Goal: Transaction & Acquisition: Book appointment/travel/reservation

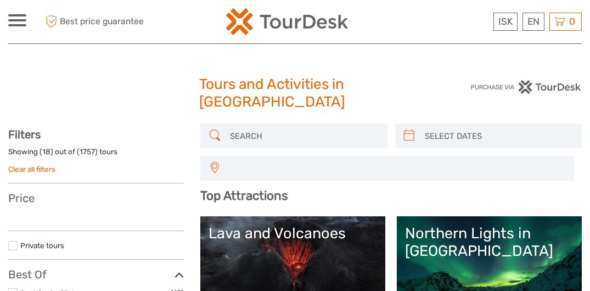
select select
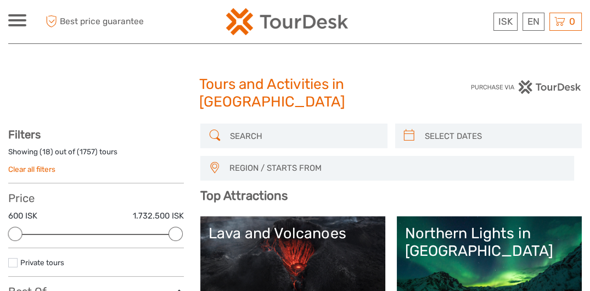
click at [243, 139] on input "search" at bounding box center [304, 135] width 156 height 19
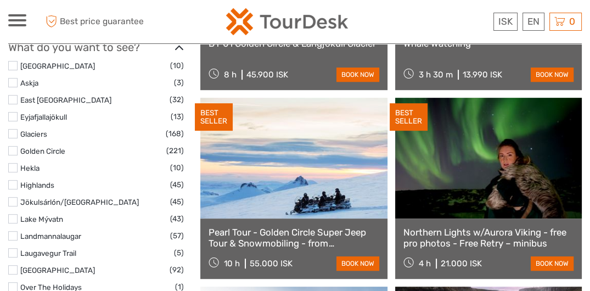
click at [13, 200] on label at bounding box center [12, 201] width 9 height 9
click at [0, 0] on input "checkbox" at bounding box center [0, 0] width 0 height 0
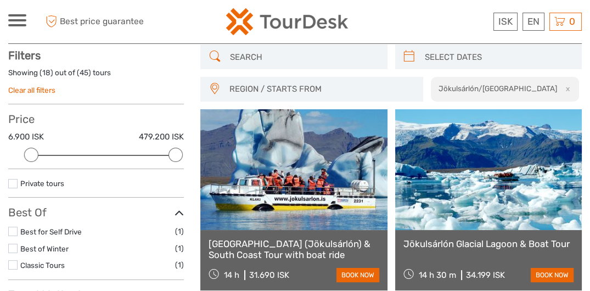
scroll to position [80, 0]
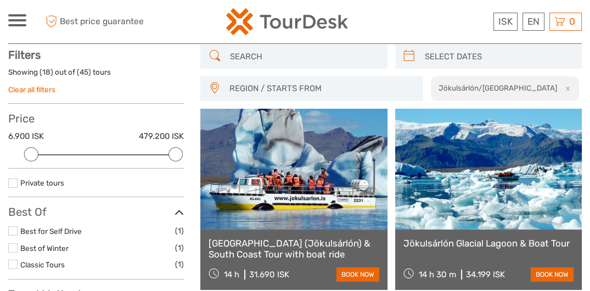
click at [236, 59] on input "search" at bounding box center [304, 56] width 156 height 19
type input "Z"
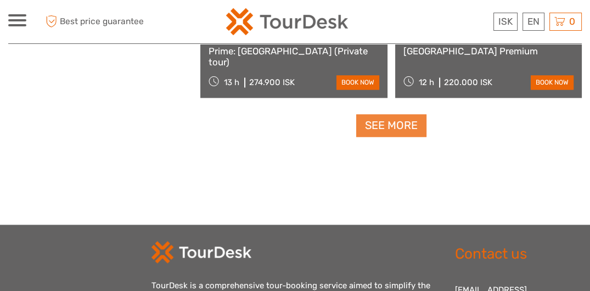
scroll to position [1782, 0]
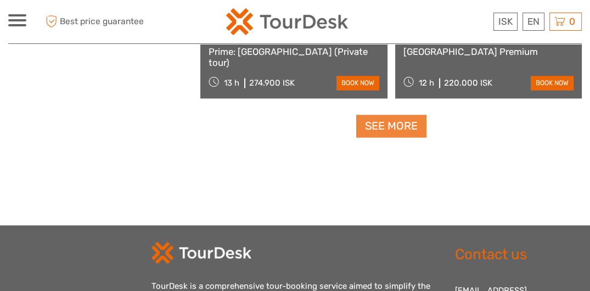
click at [391, 127] on link "See more" at bounding box center [391, 126] width 70 height 23
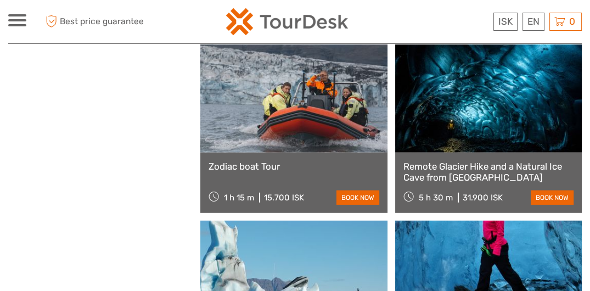
scroll to position [2989, 0]
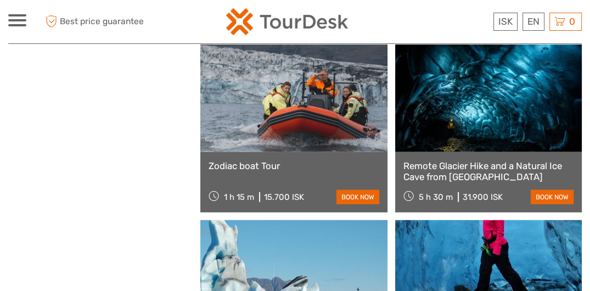
click at [335, 150] on link at bounding box center [293, 91] width 187 height 121
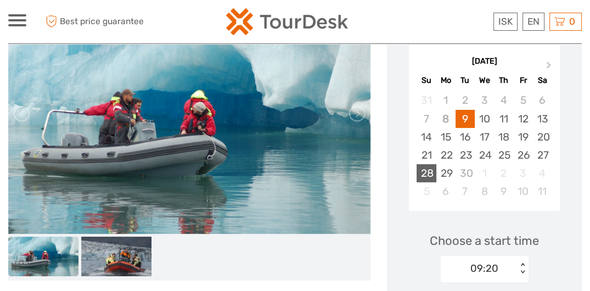
click at [429, 168] on div "28" at bounding box center [426, 173] width 19 height 18
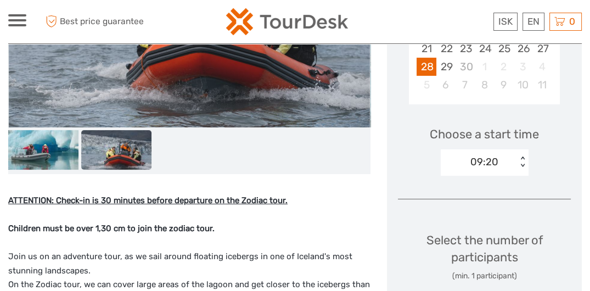
click at [520, 158] on div "< >" at bounding box center [522, 162] width 9 height 12
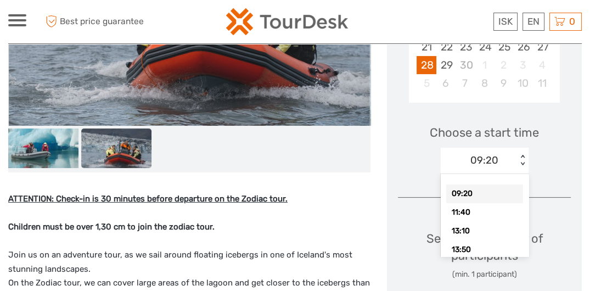
scroll to position [298, 0]
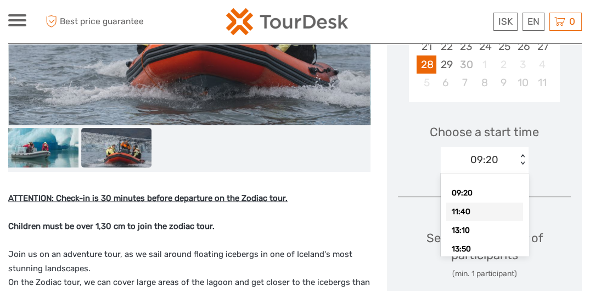
click at [499, 207] on div "11:40" at bounding box center [484, 212] width 77 height 19
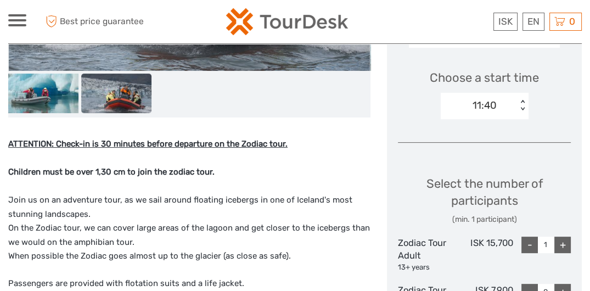
scroll to position [353, 0]
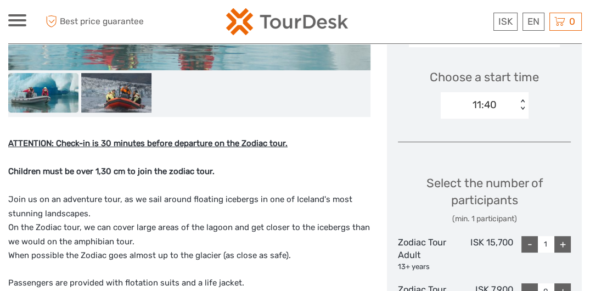
click at [561, 241] on div "+" at bounding box center [562, 244] width 16 height 16
type input "4"
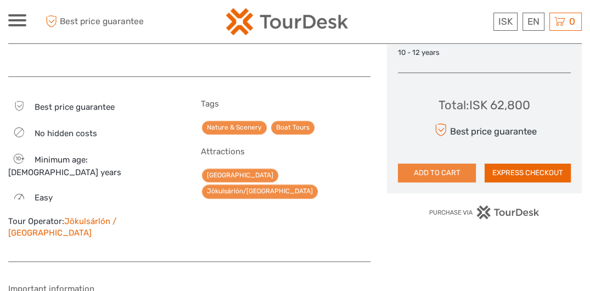
click at [454, 175] on button "ADD TO CART" at bounding box center [437, 173] width 78 height 19
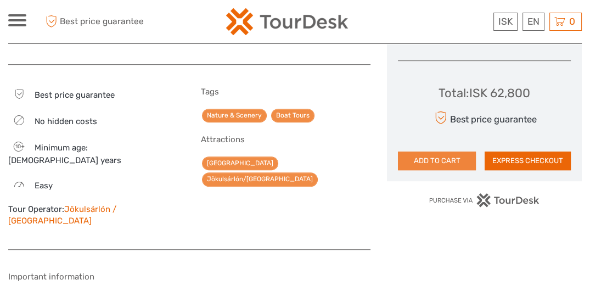
scroll to position [626, 0]
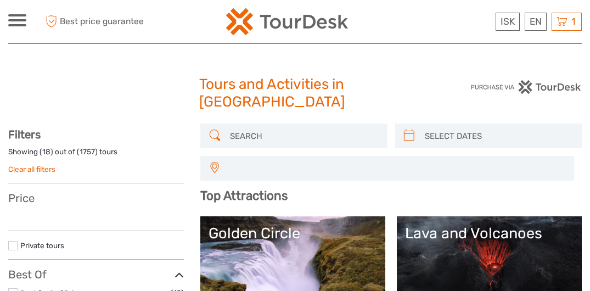
select select
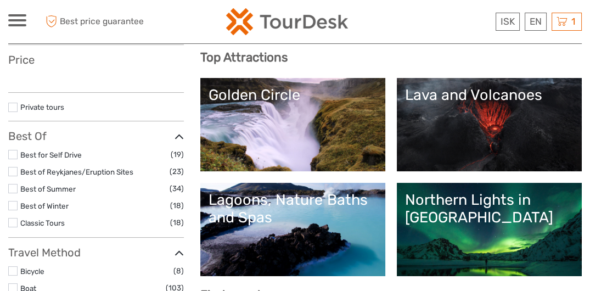
select select
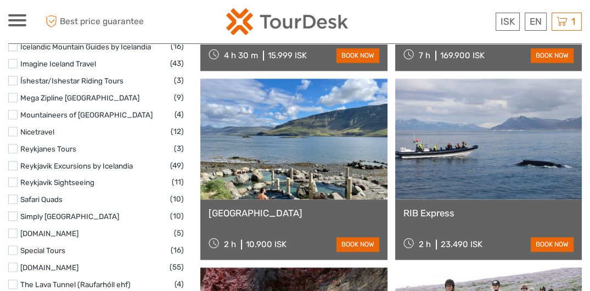
scroll to position [1697, 0]
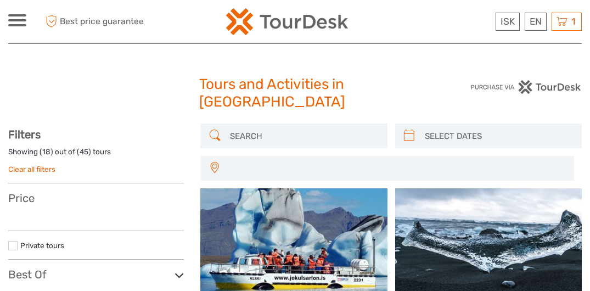
select select
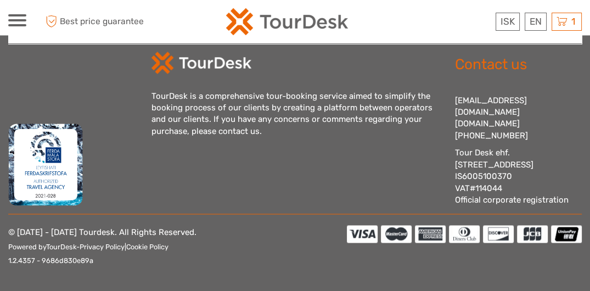
select select
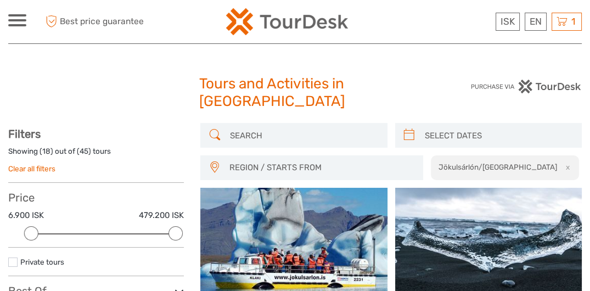
scroll to position [0, 0]
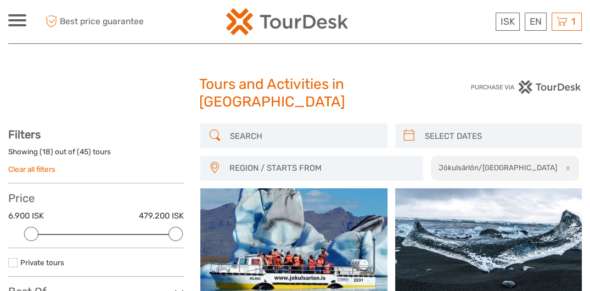
click at [245, 137] on input "search" at bounding box center [304, 135] width 156 height 19
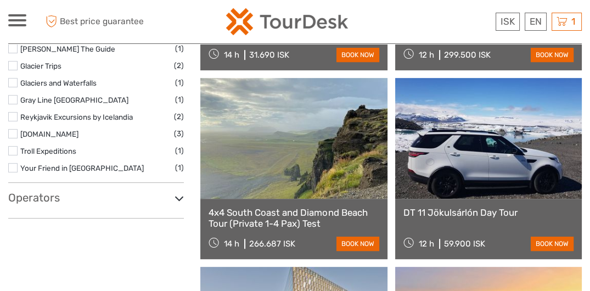
scroll to position [519, 0]
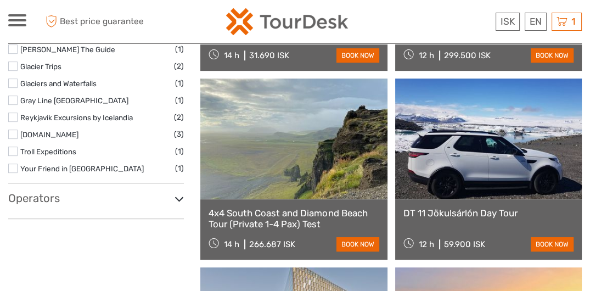
type input "Glacier"
click at [179, 196] on icon at bounding box center [179, 199] width 9 height 15
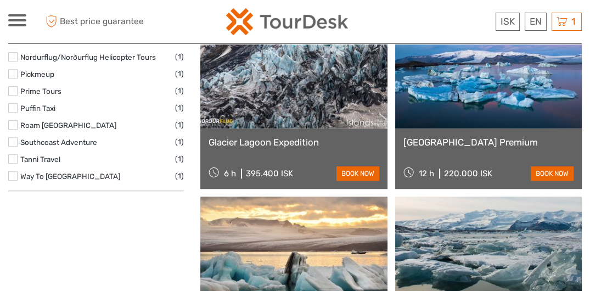
scroll to position [967, 0]
